Goal: Task Accomplishment & Management: Manage account settings

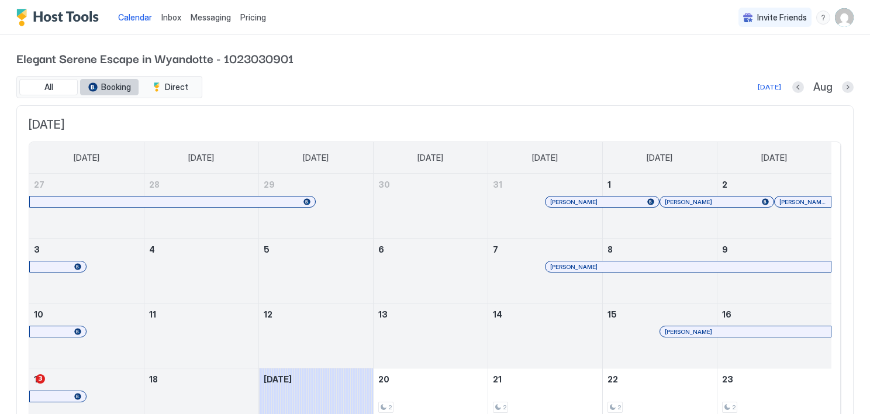
click at [108, 92] on button "Booking" at bounding box center [109, 87] width 59 height 16
click at [116, 89] on span "Booking" at bounding box center [116, 87] width 30 height 11
click at [255, 23] on div "Pricing" at bounding box center [253, 18] width 35 height 20
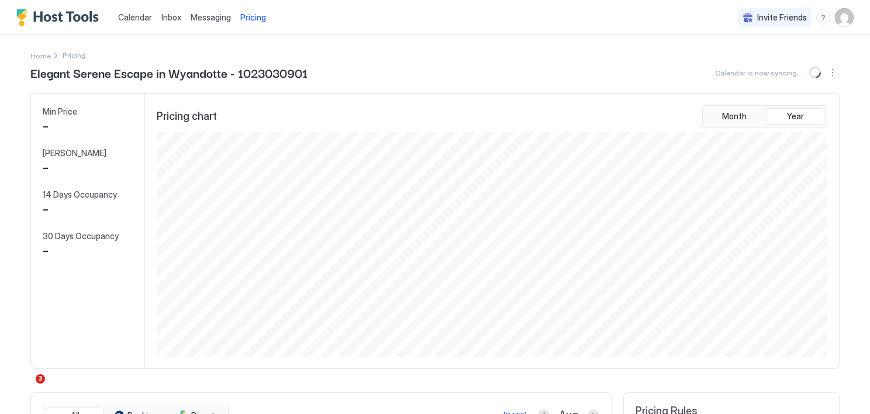
scroll to position [225, 674]
click at [66, 128] on div "$ 1" at bounding box center [83, 127] width 81 height 18
click at [50, 127] on span "$ 1" at bounding box center [52, 127] width 18 height 18
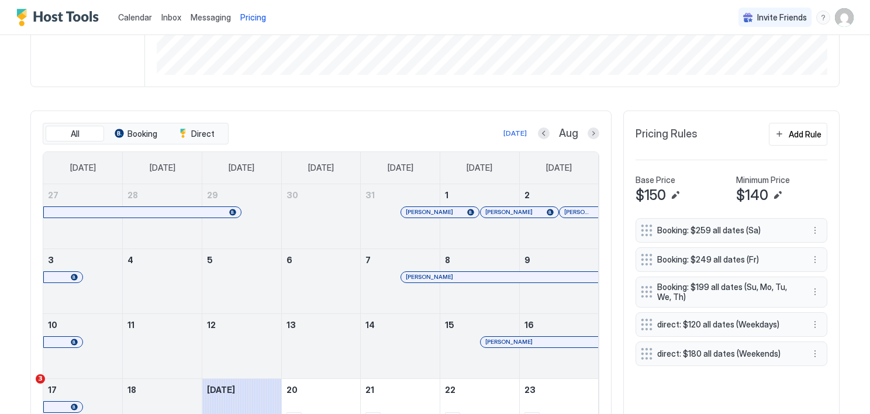
scroll to position [357, 0]
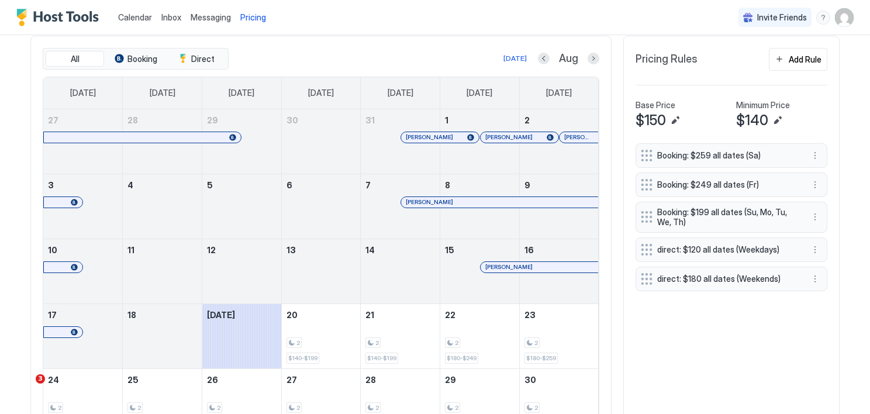
click at [748, 150] on span "Booking: $259 all dates (Sa)" at bounding box center [727, 155] width 139 height 11
click at [811, 156] on button "More options" at bounding box center [815, 156] width 14 height 14
click at [812, 248] on div at bounding box center [435, 207] width 870 height 414
click at [812, 248] on button "More options" at bounding box center [815, 250] width 14 height 14
click at [829, 264] on span "Edit" at bounding box center [829, 263] width 13 height 9
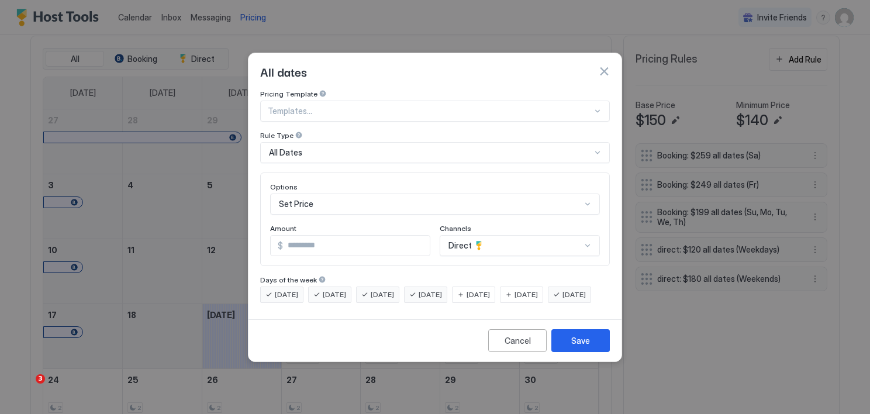
click at [529, 226] on div "Options Set Price Amount $ *** Channels Direct" at bounding box center [435, 220] width 350 height 94
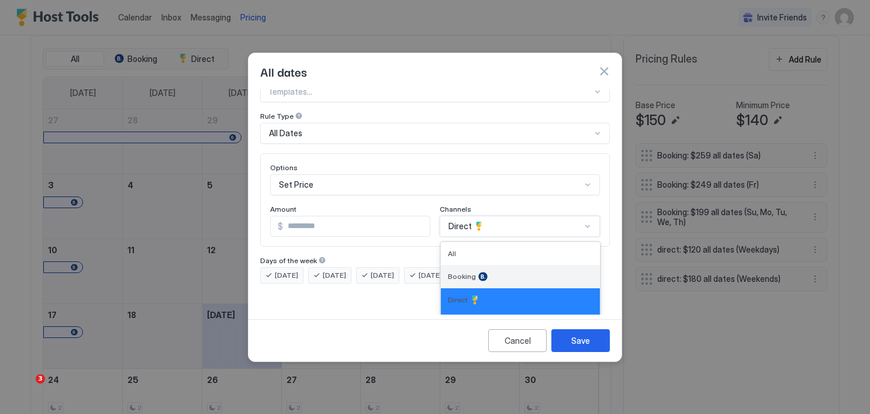
click at [460, 272] on span "Booking" at bounding box center [462, 276] width 28 height 9
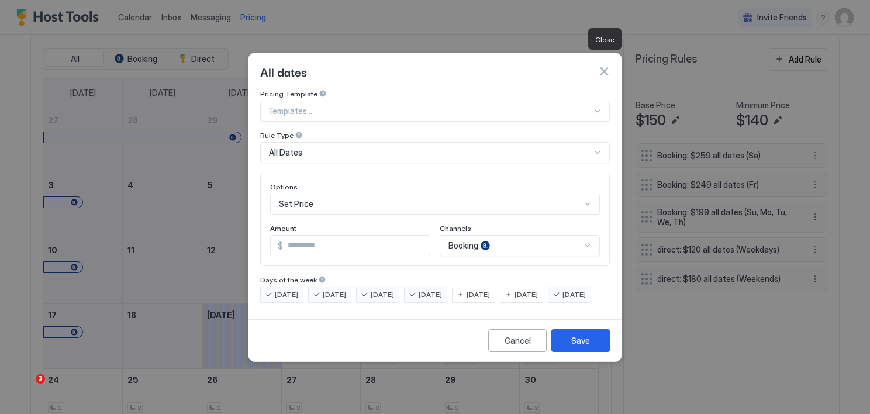
click at [609, 66] on button "button" at bounding box center [604, 72] width 12 height 12
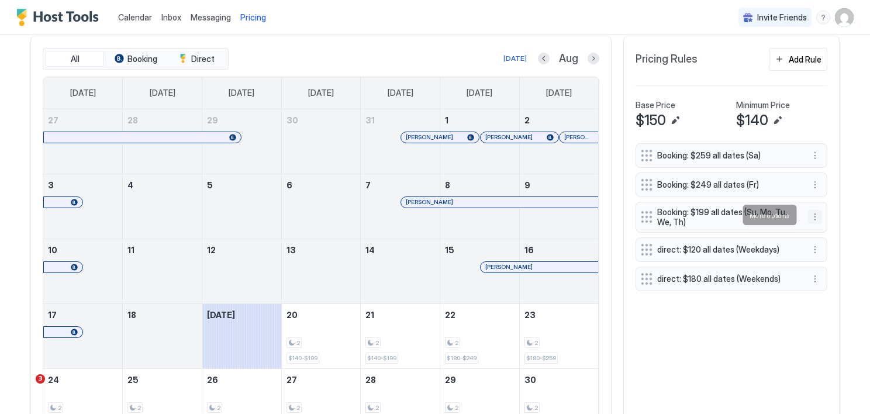
click at [813, 212] on button "More options" at bounding box center [815, 217] width 14 height 14
click at [819, 227] on div "Edit" at bounding box center [823, 231] width 26 height 9
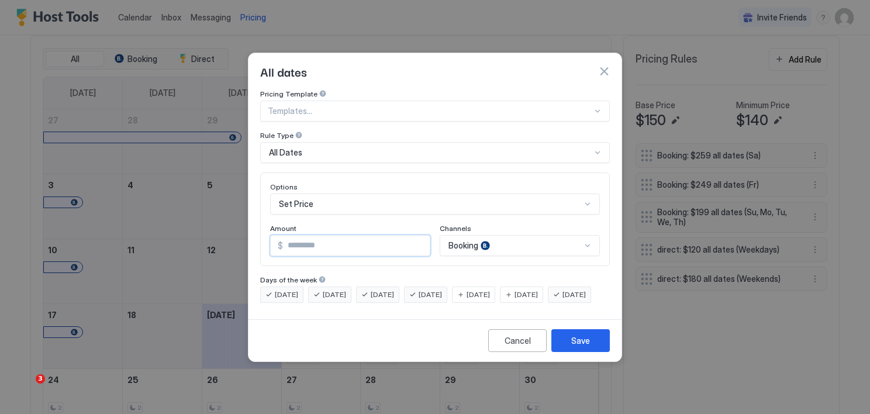
drag, startPoint x: 335, startPoint y: 228, endPoint x: 253, endPoint y: 236, distance: 82.3
click at [253, 236] on div "Pricing Template Templates... Rule Type All Dates Options Set Price Amount $ **…" at bounding box center [435, 202] width 373 height 225
type input "***"
click at [601, 350] on button "Save" at bounding box center [581, 340] width 59 height 23
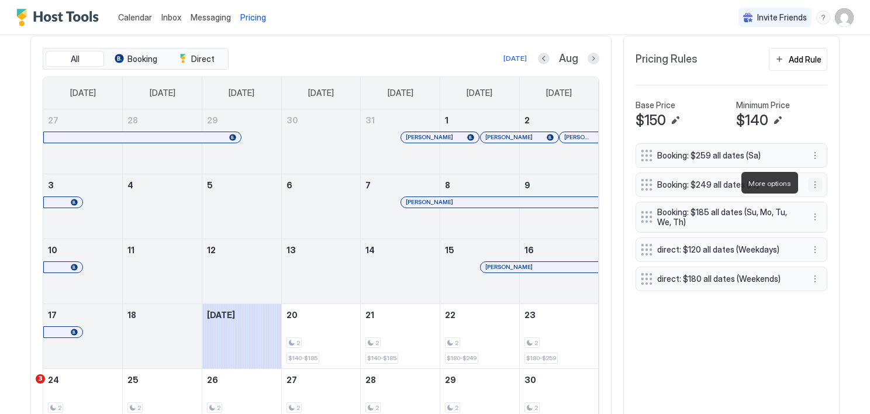
click at [810, 185] on button "More options" at bounding box center [815, 185] width 14 height 14
click at [821, 186] on div at bounding box center [435, 207] width 870 height 414
click at [813, 183] on button "More options" at bounding box center [815, 185] width 14 height 14
click at [821, 199] on div "Edit" at bounding box center [823, 199] width 26 height 9
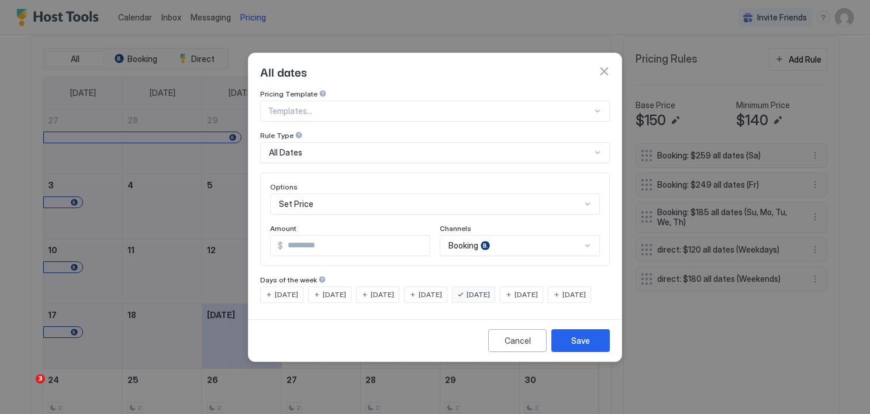
click at [305, 236] on input "***" at bounding box center [356, 246] width 147 height 20
type input "***"
click at [582, 347] on div "Save" at bounding box center [581, 341] width 19 height 12
